Goal: Find specific page/section: Find specific page/section

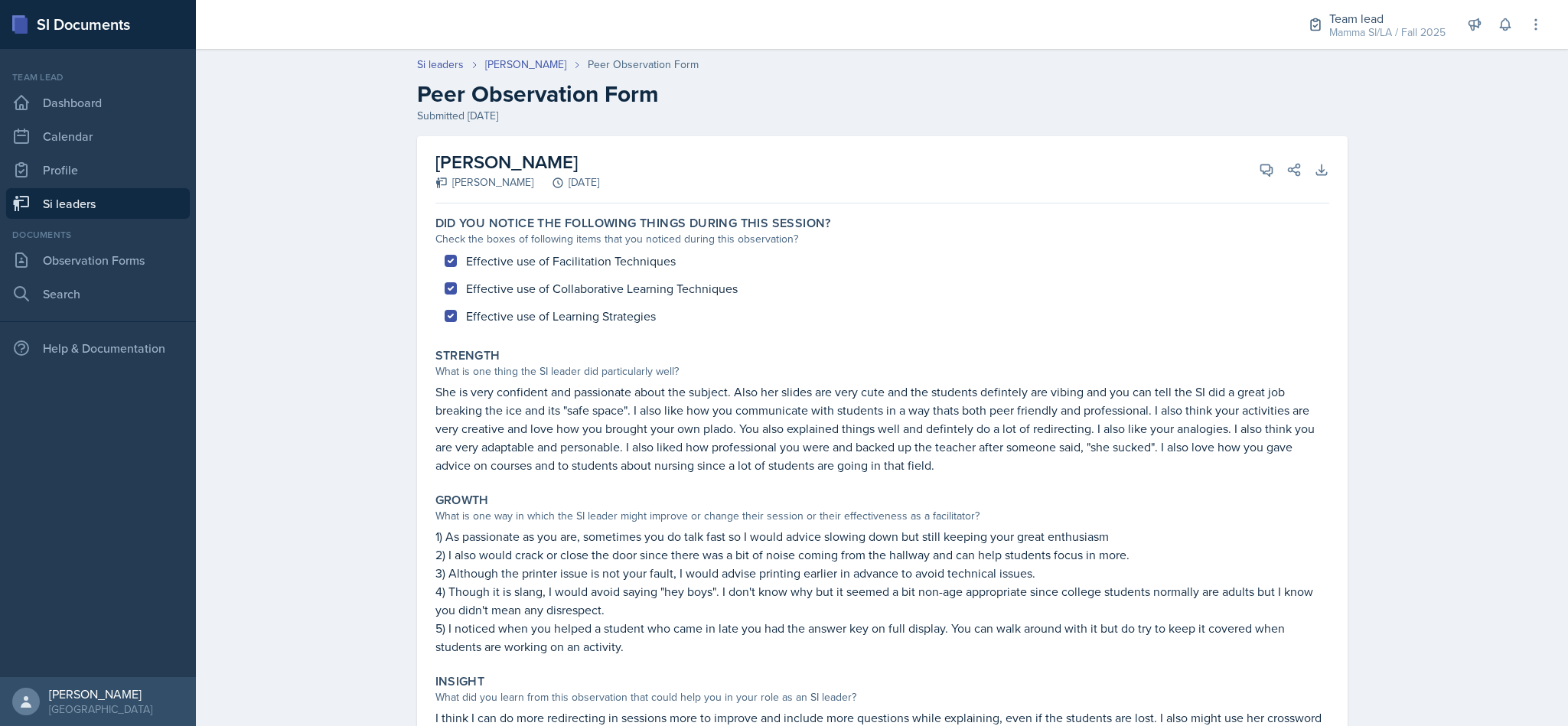
scroll to position [206, 0]
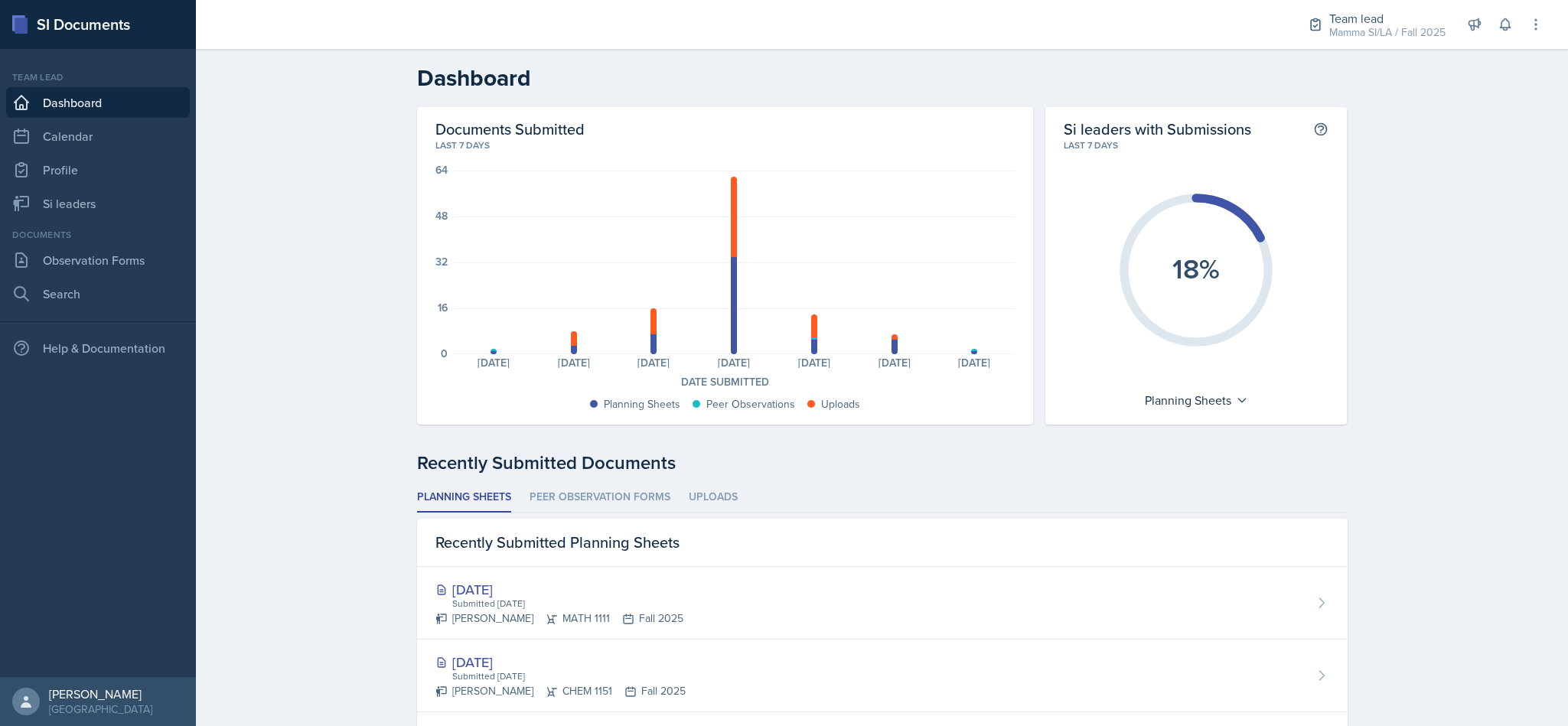
click at [83, 259] on link "Observation Forms" at bounding box center [98, 259] width 184 height 31
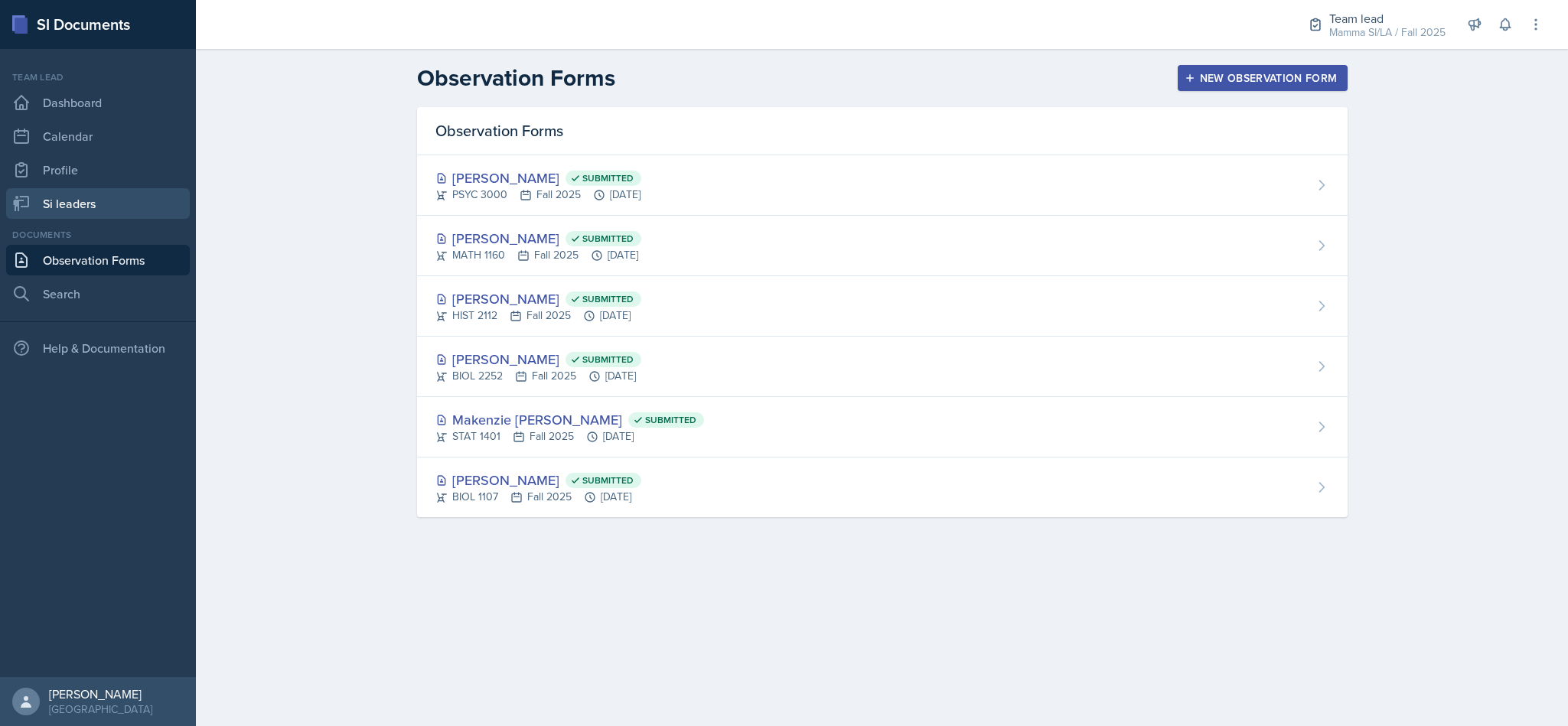
click at [65, 211] on link "Si leaders" at bounding box center [98, 203] width 184 height 31
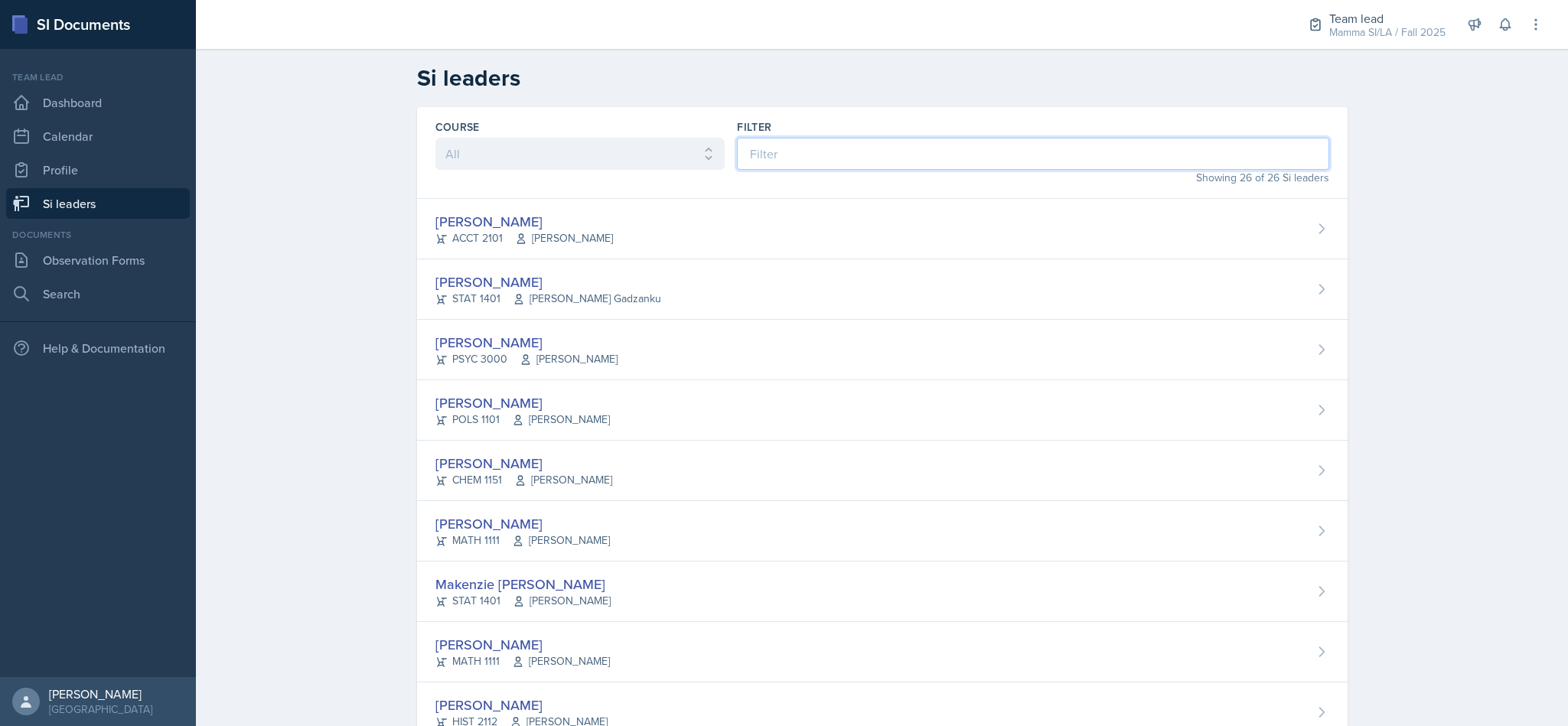
click at [796, 156] on input at bounding box center [1032, 154] width 591 height 33
type input "dj"
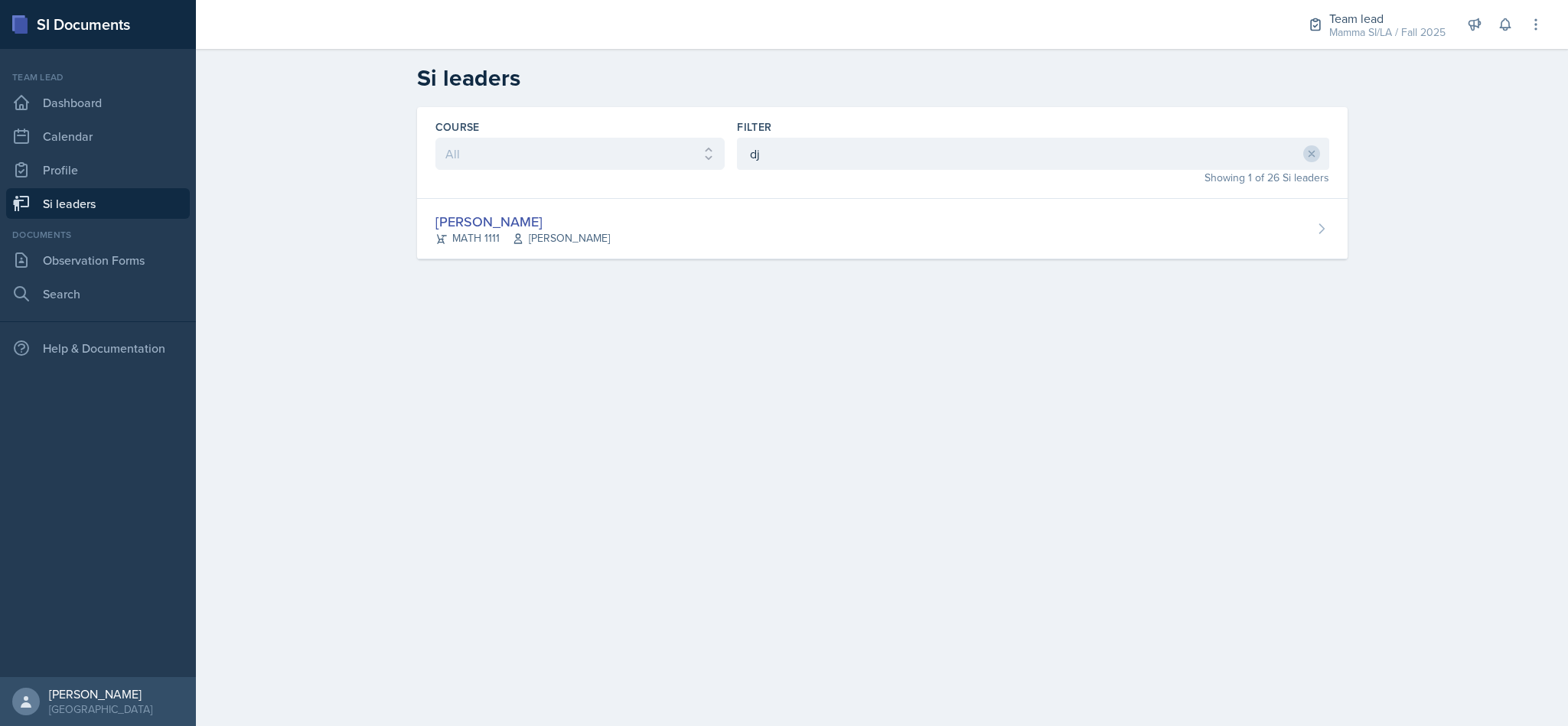
click at [874, 249] on div "[PERSON_NAME] MATH 1111 Symon Kimitei" at bounding box center [882, 229] width 931 height 60
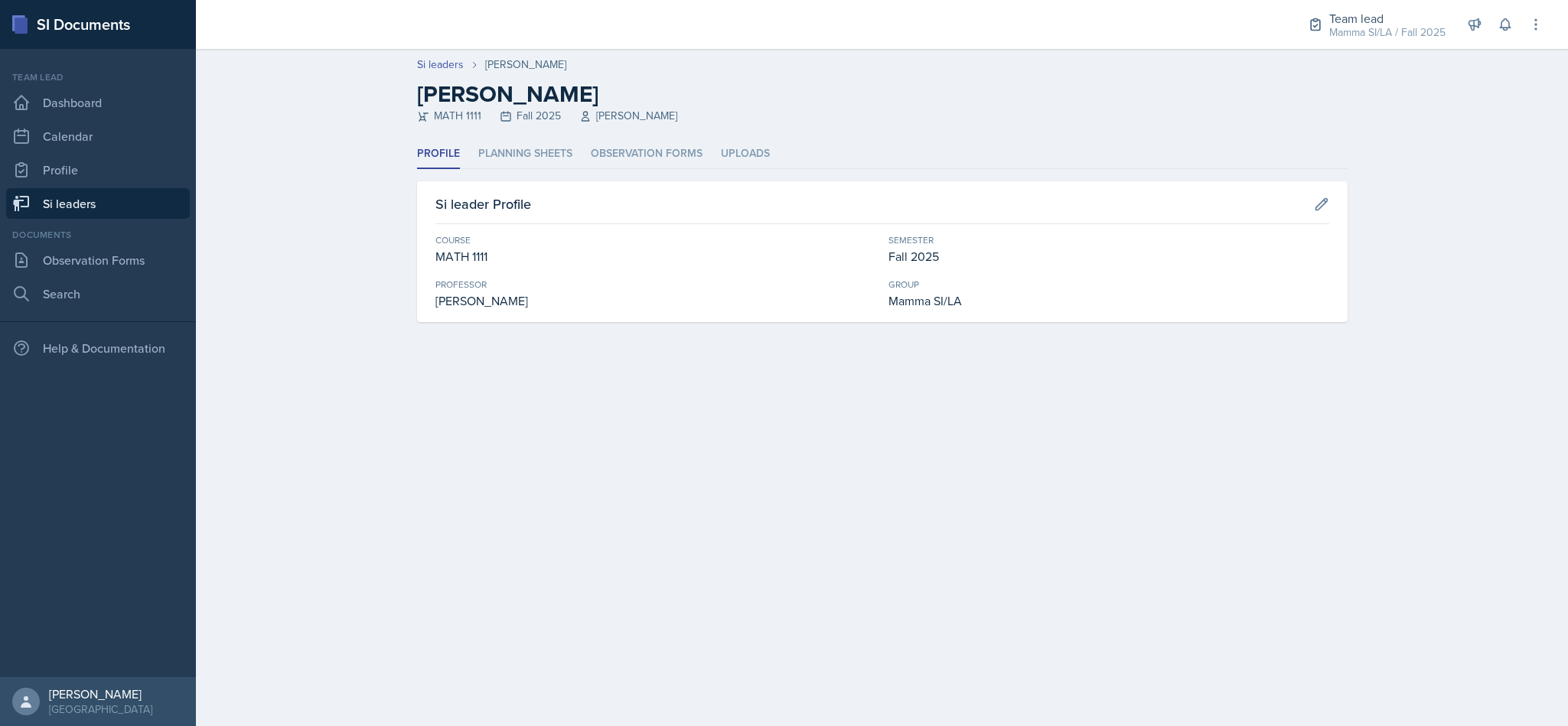
click at [565, 148] on li "Planning Sheets" at bounding box center [525, 154] width 94 height 30
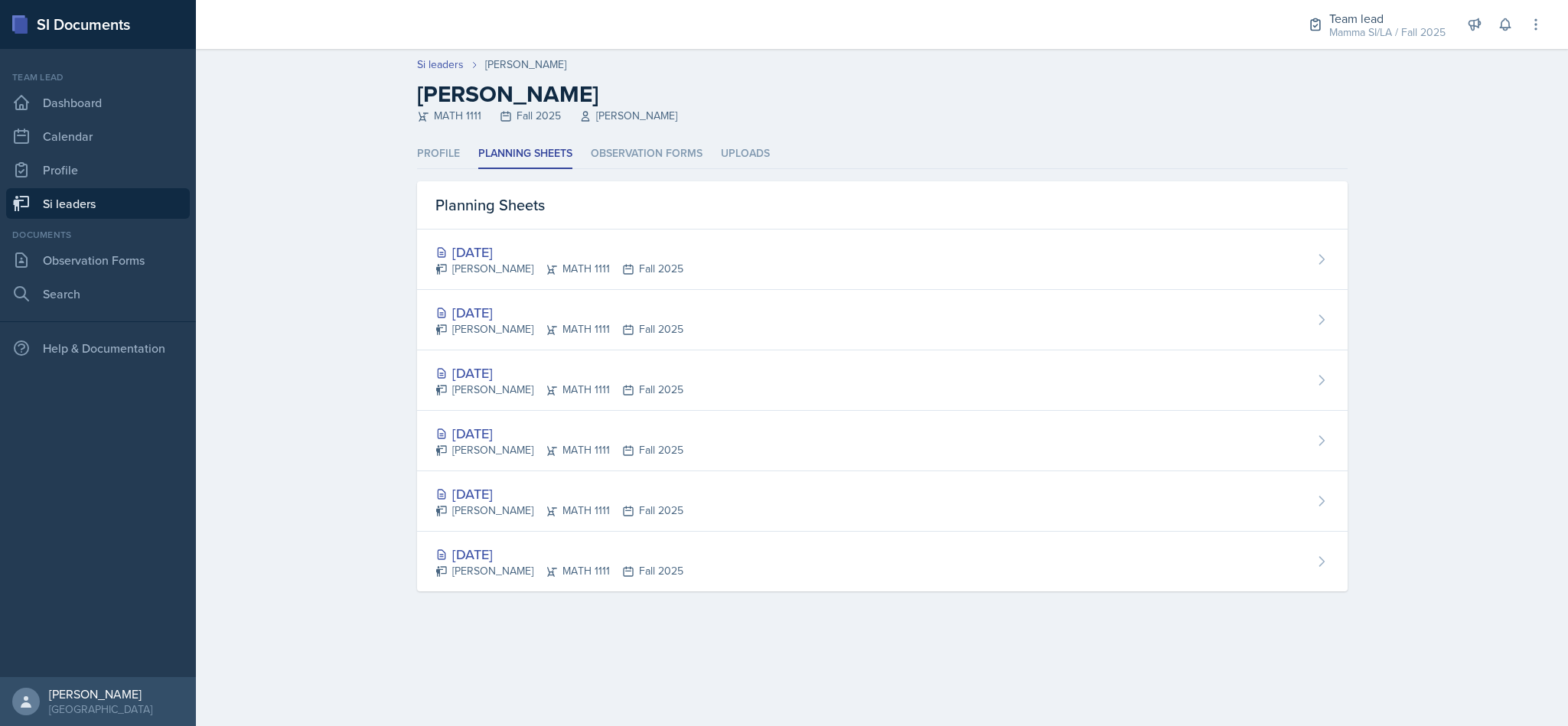
click at [685, 317] on div "[DATE] [PERSON_NAME] MATH 1111 Fall 2025" at bounding box center [882, 320] width 931 height 60
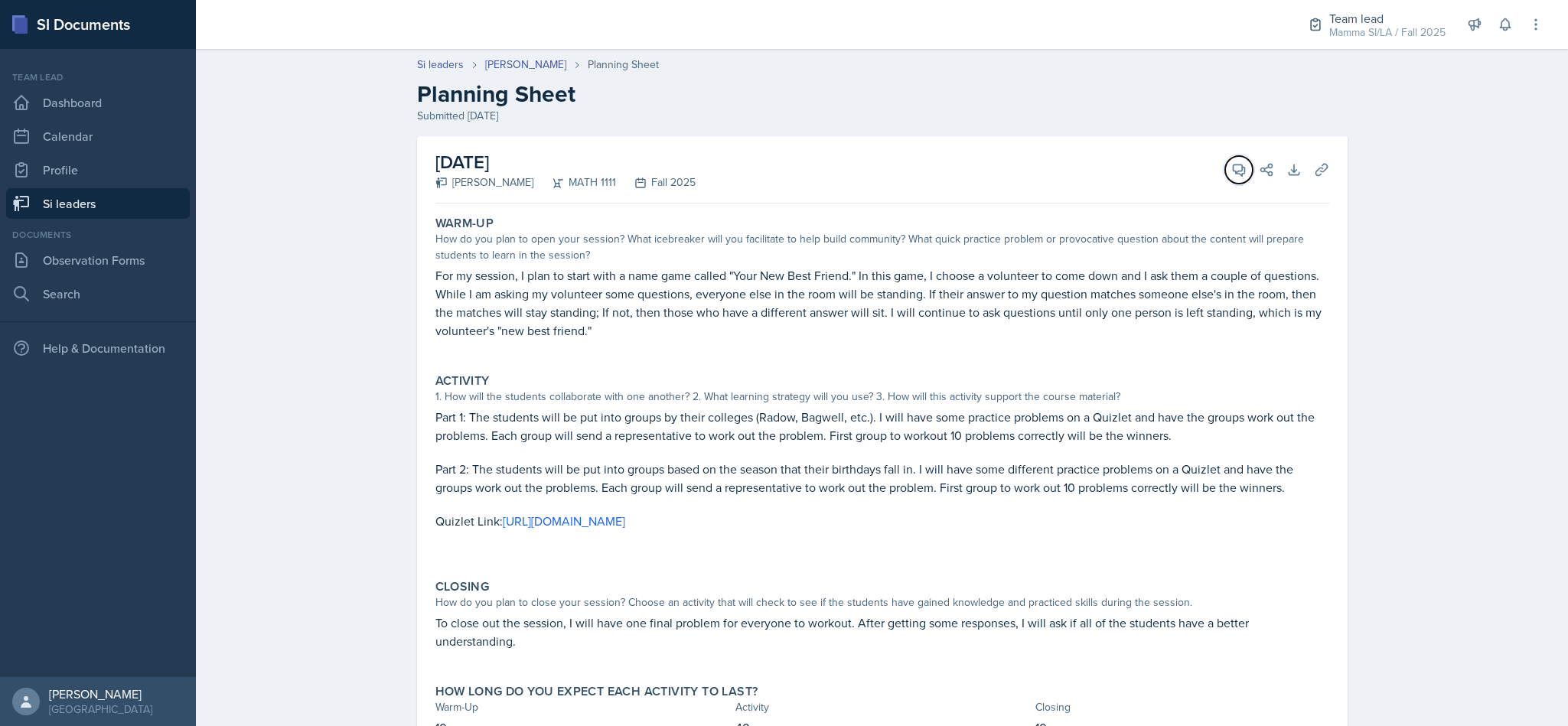
click at [1235, 172] on icon at bounding box center [1238, 171] width 12 height 12
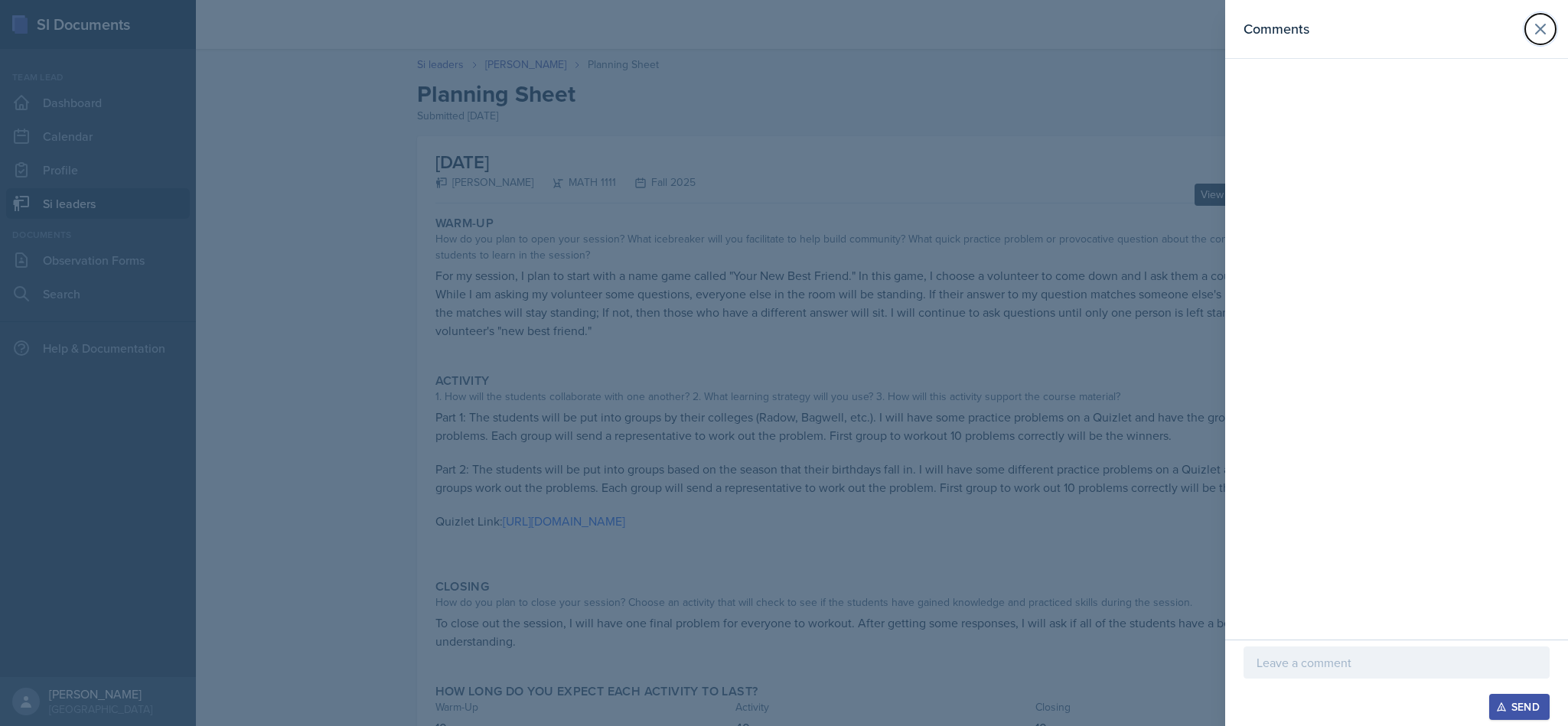
click at [1533, 37] on icon at bounding box center [1540, 29] width 19 height 19
